Goal: Contribute content: Contribute content

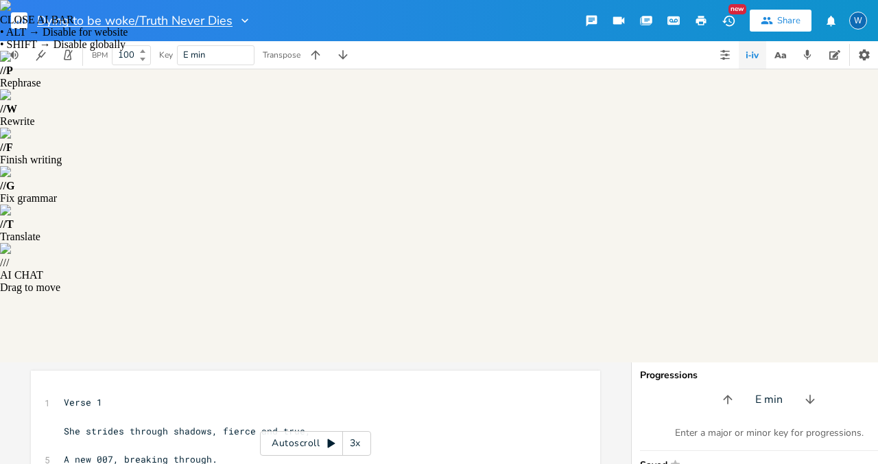
scroll to position [678, 0]
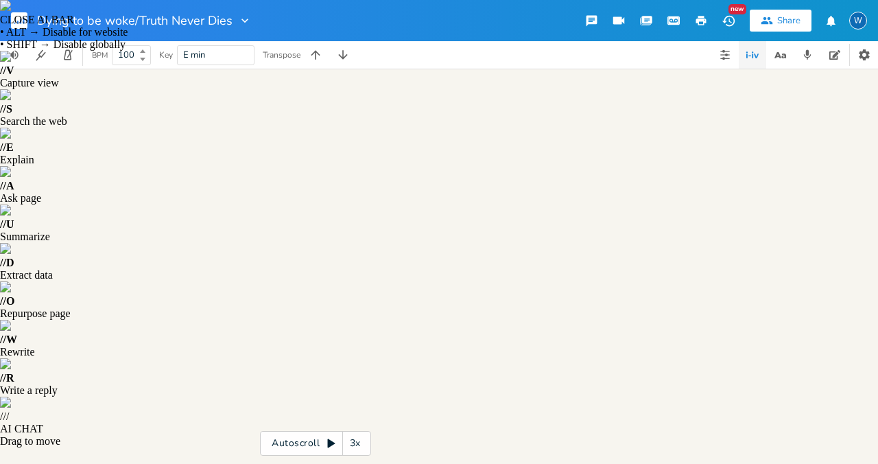
click at [21, 17] on rect "button" at bounding box center [19, 20] width 16 height 16
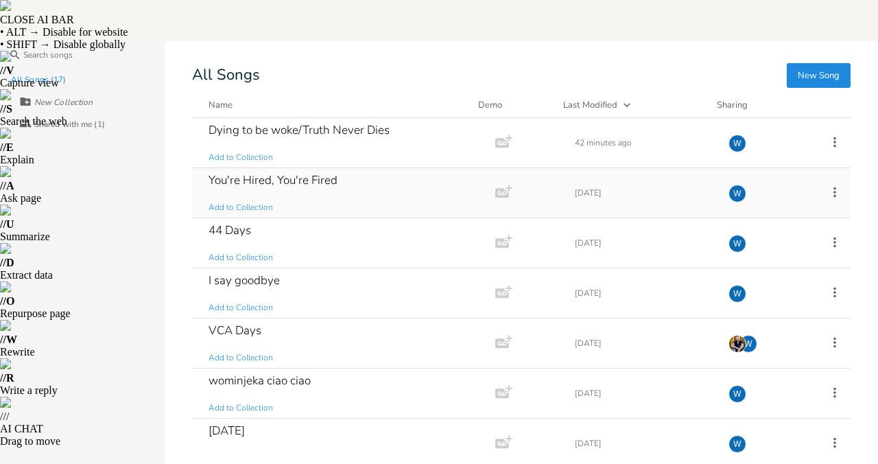
click at [250, 184] on div "You're Hired, You're Fired" at bounding box center [273, 180] width 129 height 12
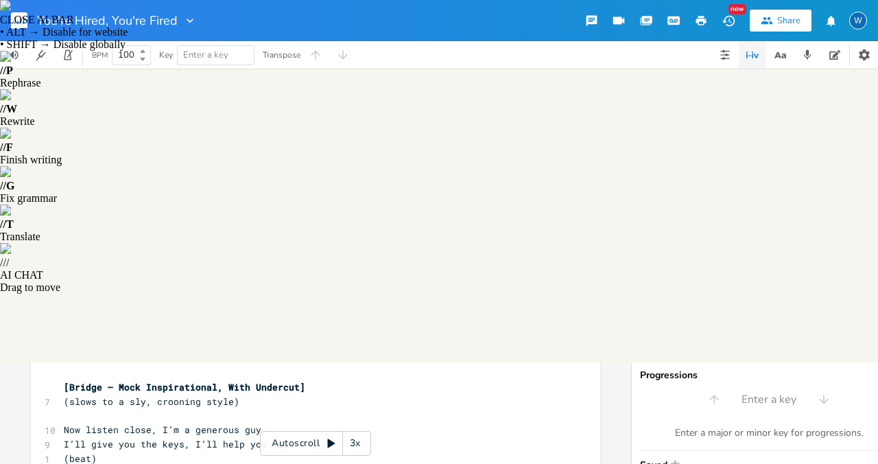
scroll to position [672, 0]
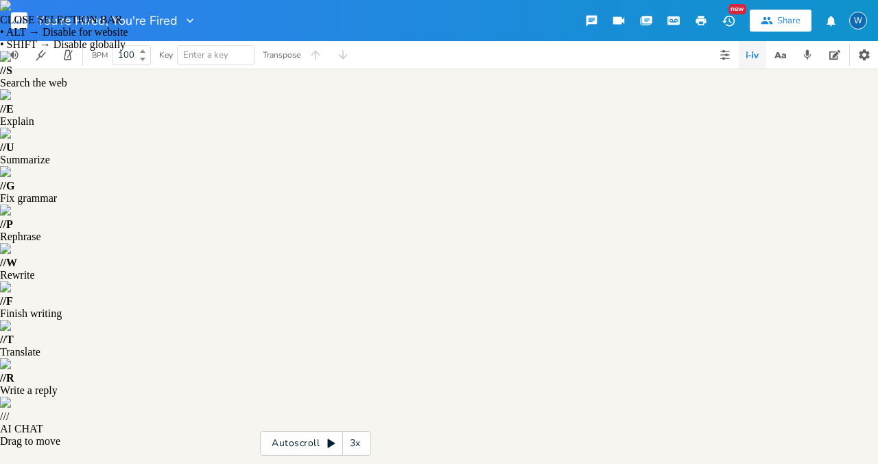
type textarea "l help you fly… (beat) But trip on the carpet, drop the ball, And I’ll pull the…"
drag, startPoint x: 364, startPoint y: 392, endPoint x: 205, endPoint y: 43, distance: 383.8
drag, startPoint x: 59, startPoint y: 150, endPoint x: 426, endPoint y: 418, distance: 455.0
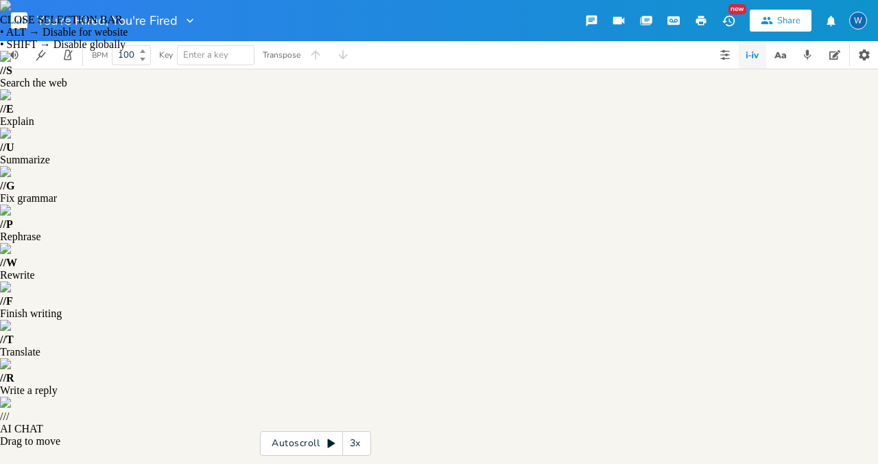
click at [426, 418] on div "[Verse 1] ​ ​ [Verse 1 – Patter, Big-Band Groove] 10 (struts downstage, pointin…" at bounding box center [308, 397] width 495 height 999
type textarea "[Lorem 0 – Ipsumd, Sit-Amet Consec] (adipis elitseddo, eiusmodt in utl etdolore…"
